Goal: Task Accomplishment & Management: Manage account settings

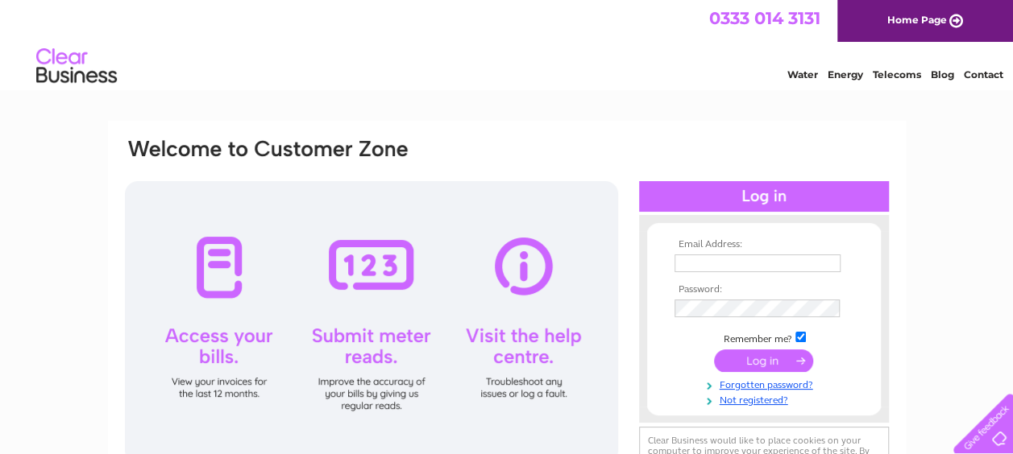
type input "[EMAIL_ADDRESS][DOMAIN_NAME]"
click at [774, 359] on input "submit" at bounding box center [763, 361] width 99 height 23
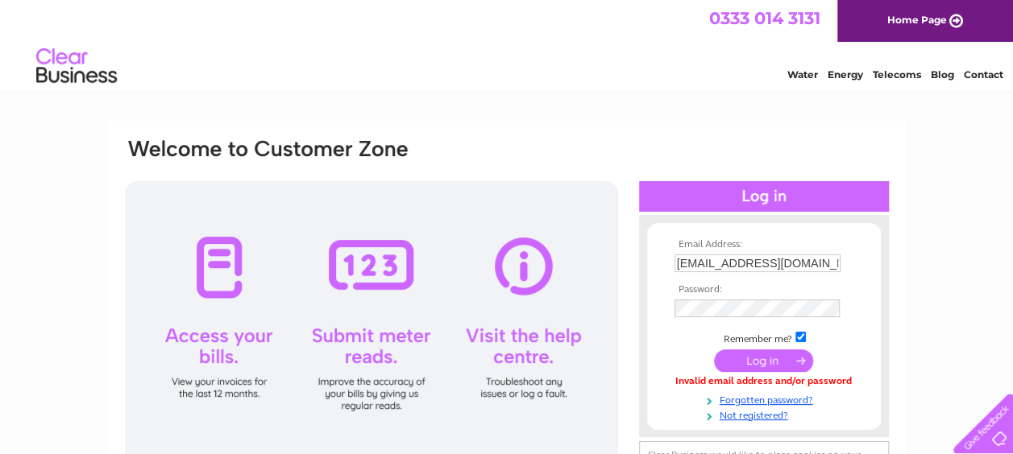
click at [774, 359] on input "submit" at bounding box center [763, 361] width 99 height 23
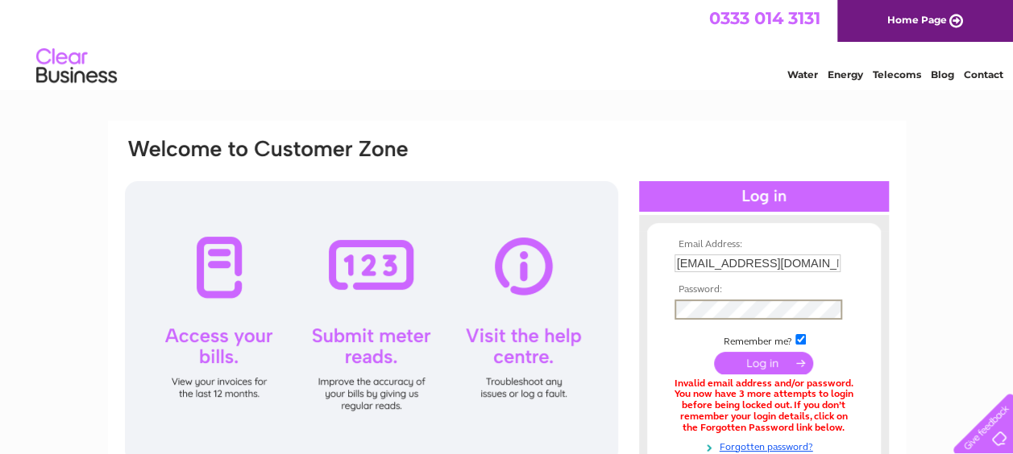
click at [714, 352] on input "submit" at bounding box center [763, 363] width 99 height 23
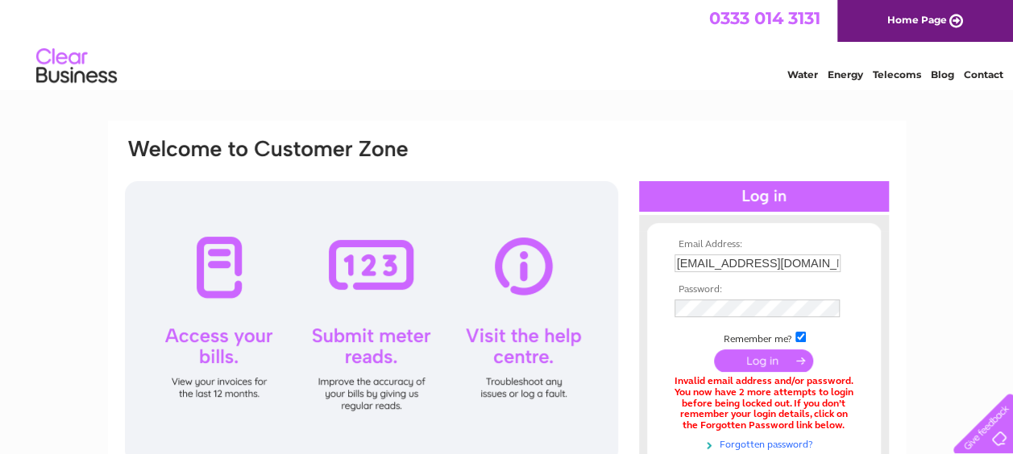
click at [771, 445] on link "Forgotten password?" at bounding box center [765, 443] width 183 height 15
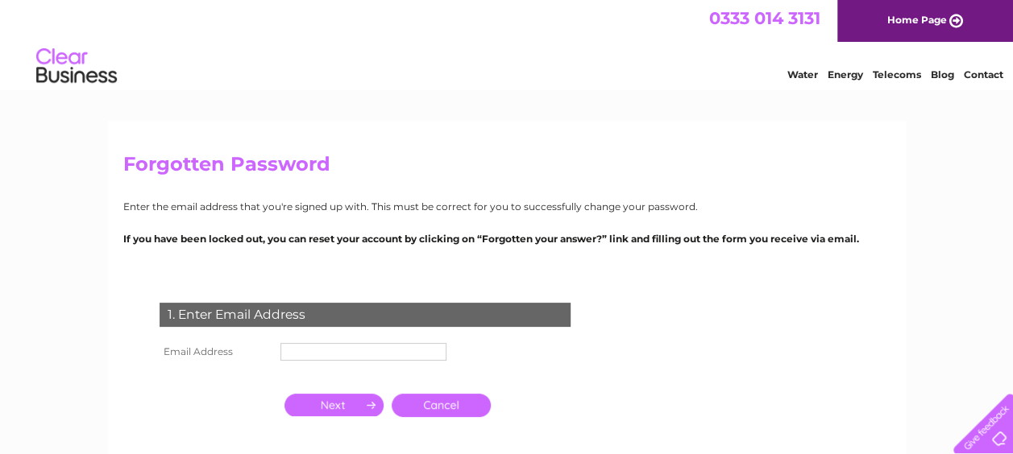
click at [358, 354] on input "text" at bounding box center [363, 352] width 166 height 18
type input "laurencebrunton@yahoo.co.uk"
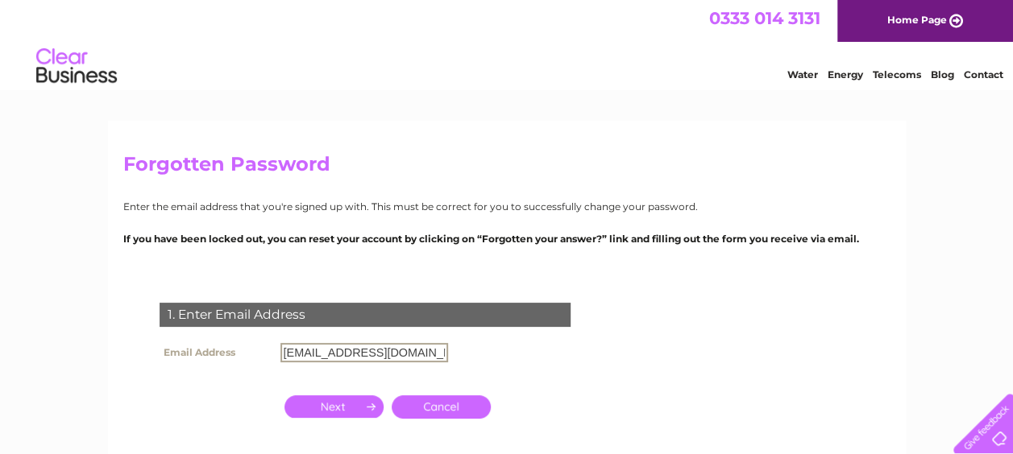
click at [313, 404] on input "button" at bounding box center [333, 407] width 99 height 23
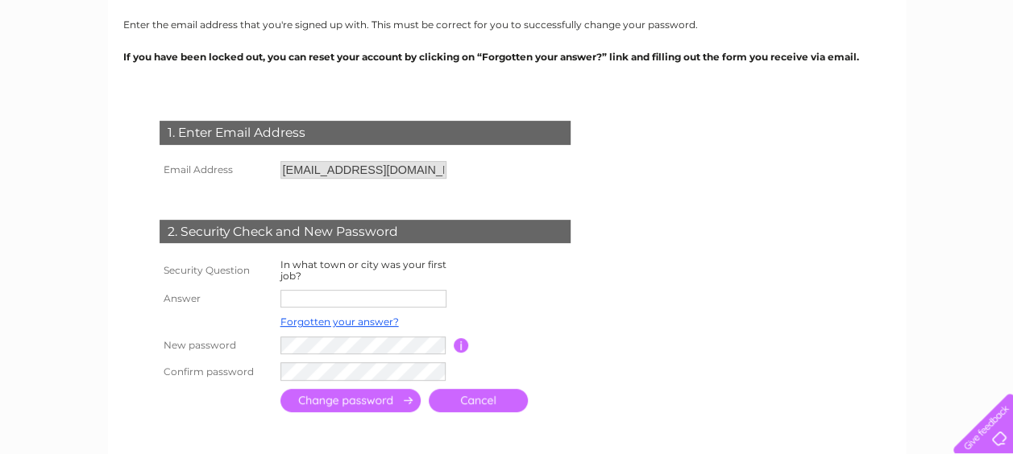
scroll to position [236, 0]
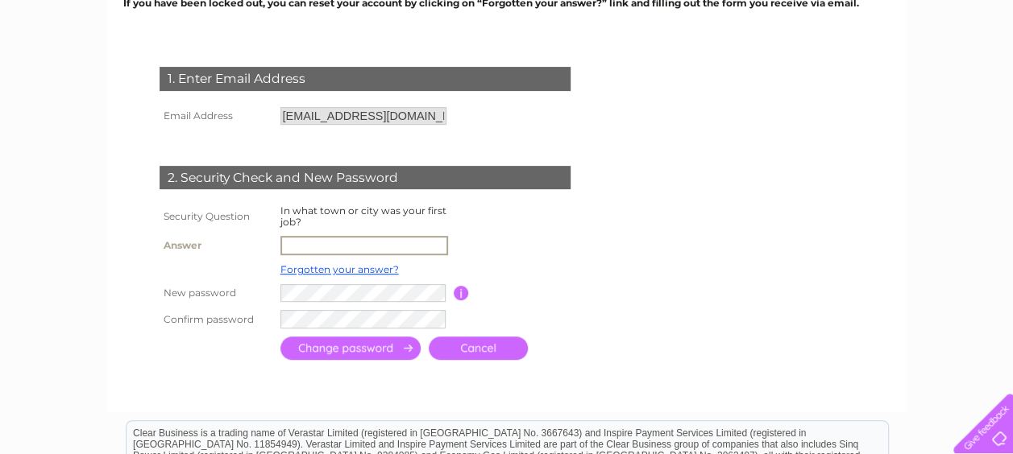
click at [316, 248] on input "text" at bounding box center [364, 245] width 168 height 19
type input "Dunbar"
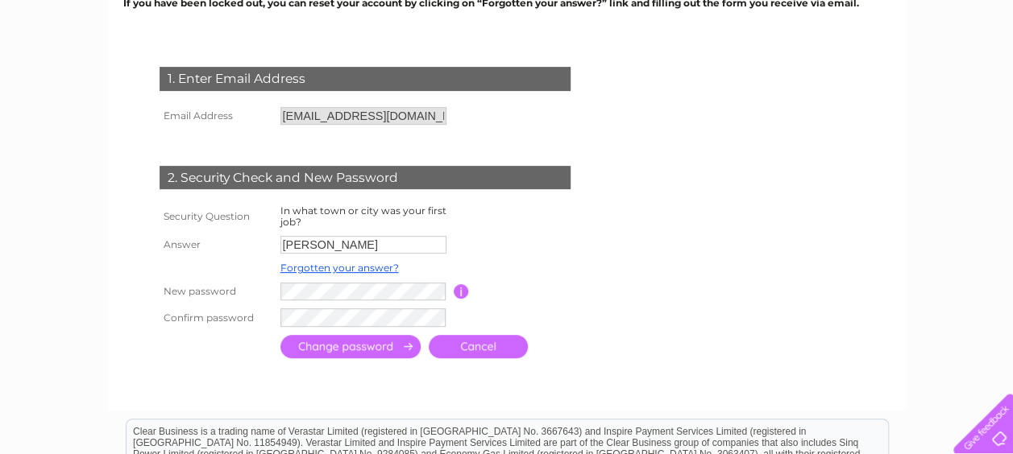
click at [305, 342] on input "submit" at bounding box center [350, 346] width 140 height 23
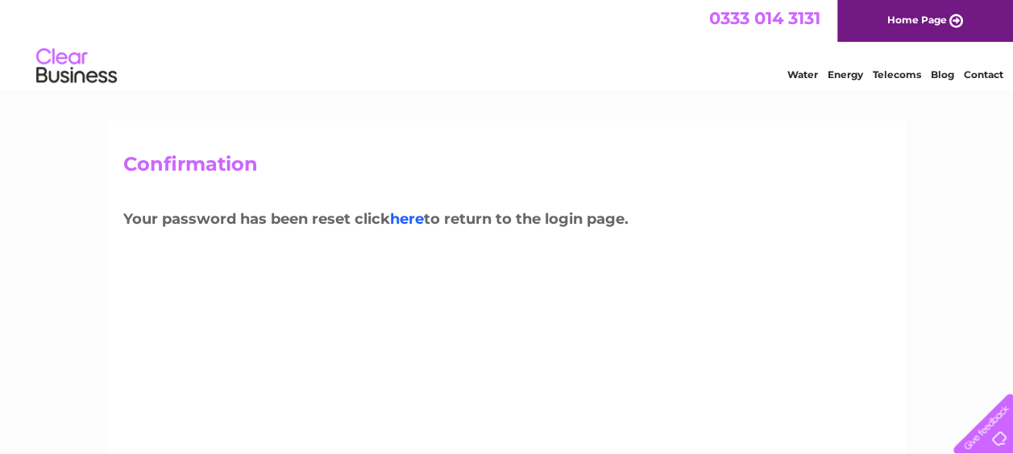
click at [414, 218] on link "here" at bounding box center [407, 219] width 34 height 18
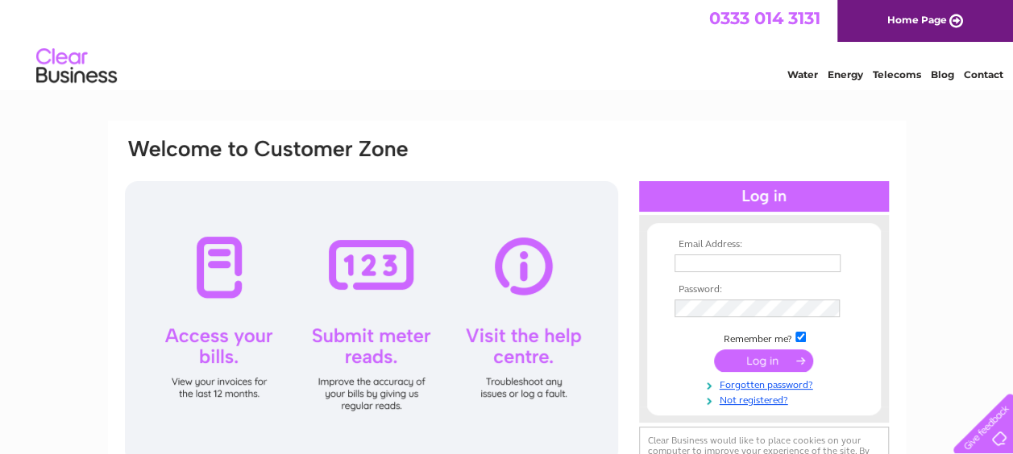
type input "[EMAIL_ADDRESS][DOMAIN_NAME]"
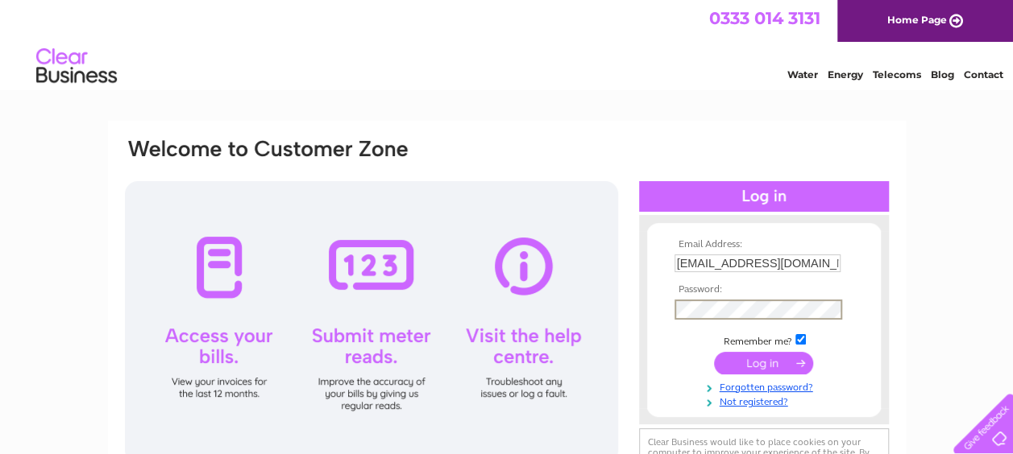
click at [714, 352] on input "submit" at bounding box center [763, 363] width 99 height 23
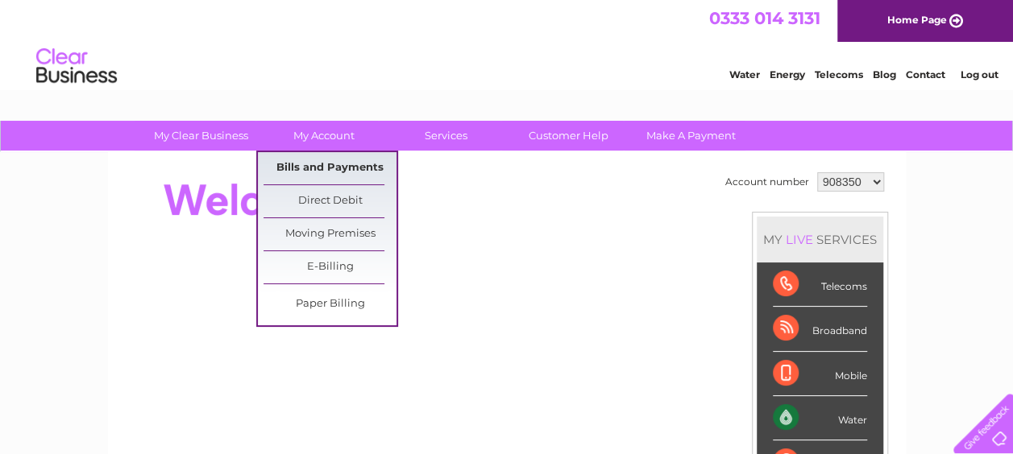
click at [305, 166] on link "Bills and Payments" at bounding box center [329, 168] width 133 height 32
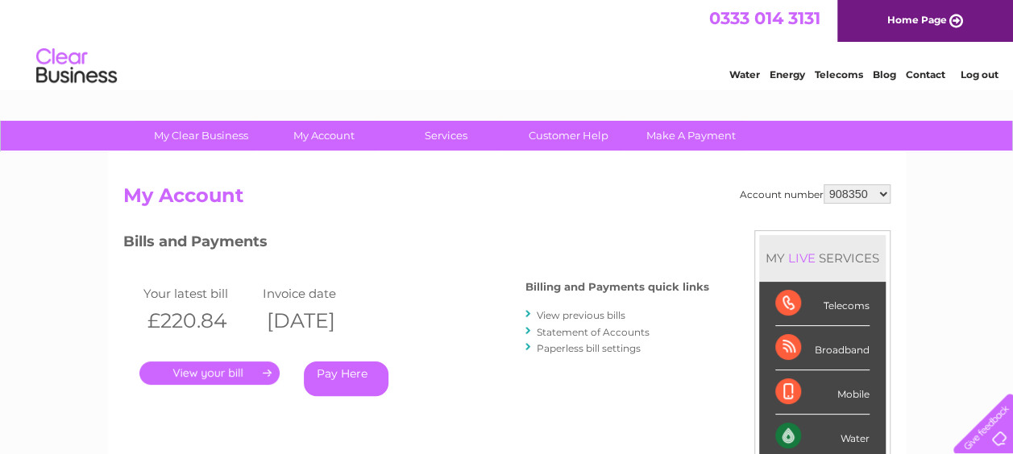
click at [209, 359] on div ". Pay Here" at bounding box center [300, 350] width 322 height 24
click at [203, 371] on link "." at bounding box center [209, 373] width 140 height 23
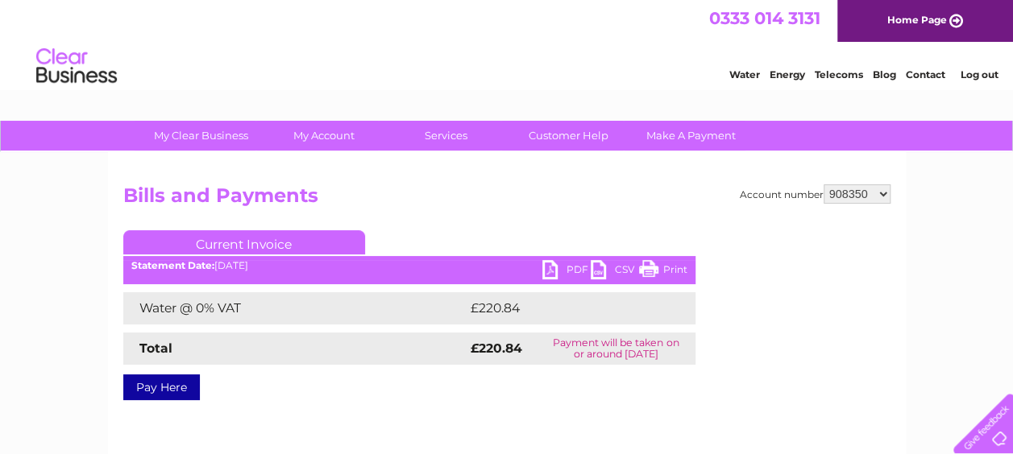
click at [575, 266] on link "PDF" at bounding box center [566, 271] width 48 height 23
click at [984, 68] on li "Log out" at bounding box center [979, 74] width 48 height 20
click at [978, 71] on link "Log out" at bounding box center [979, 74] width 38 height 12
